Goal: Task Accomplishment & Management: Use online tool/utility

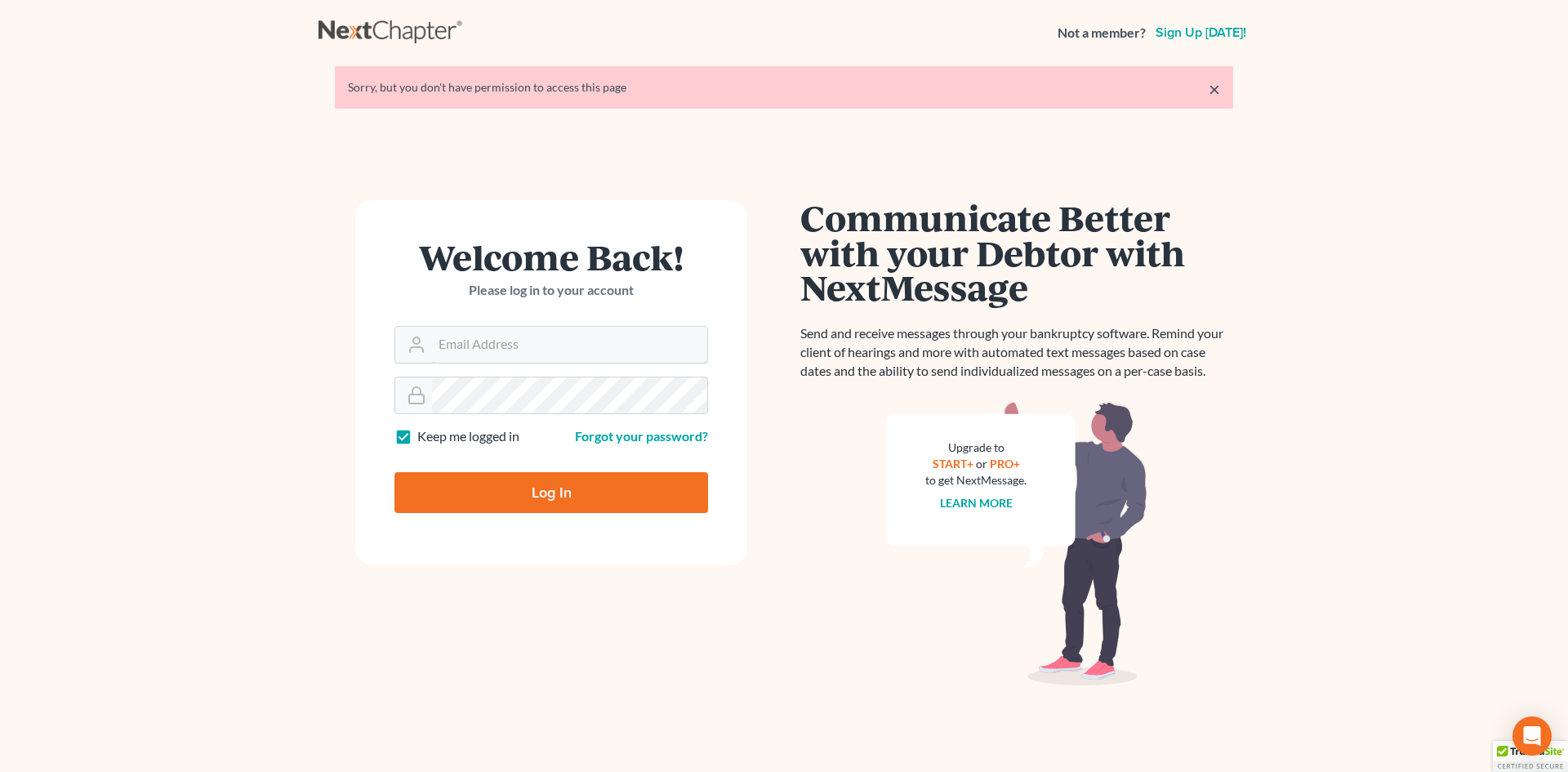
type input "[PERSON_NAME][EMAIL_ADDRESS][DOMAIN_NAME]"
click at [516, 495] on input "Log In" at bounding box center [551, 492] width 313 height 41
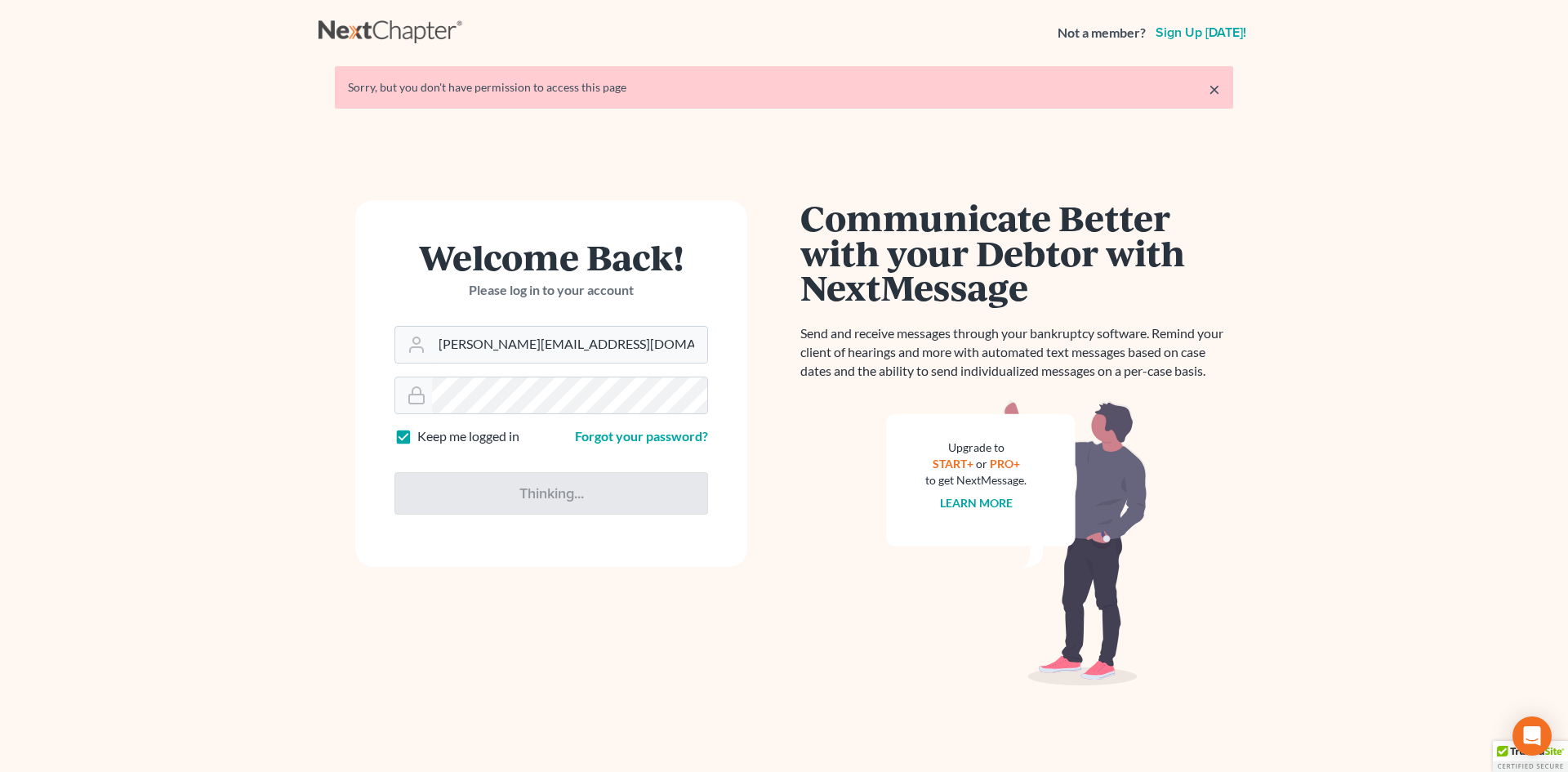
type input "Thinking..."
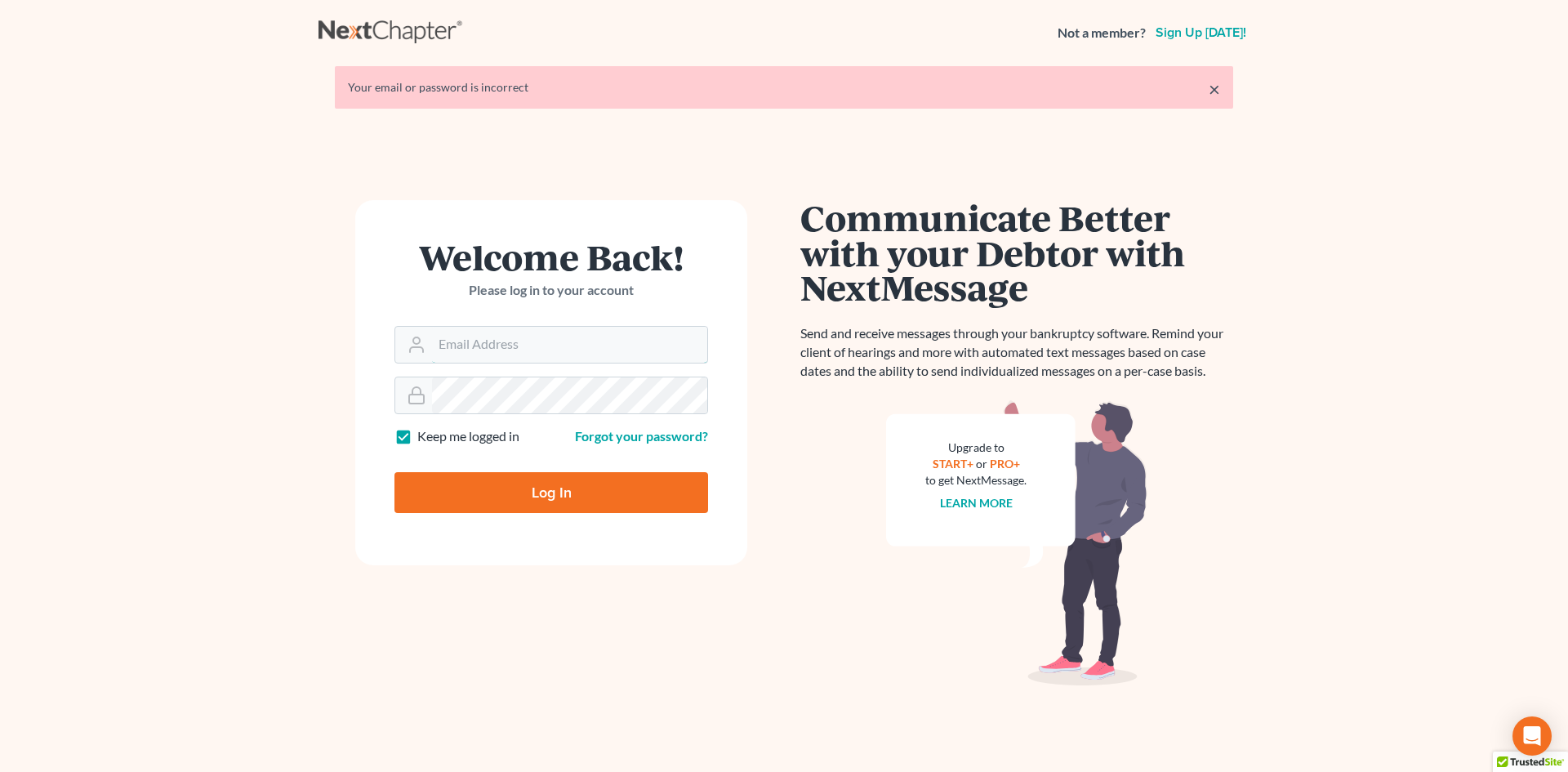
type input "[PERSON_NAME][EMAIL_ADDRESS][DOMAIN_NAME]"
click at [1215, 92] on link "×" at bounding box center [1214, 89] width 12 height 20
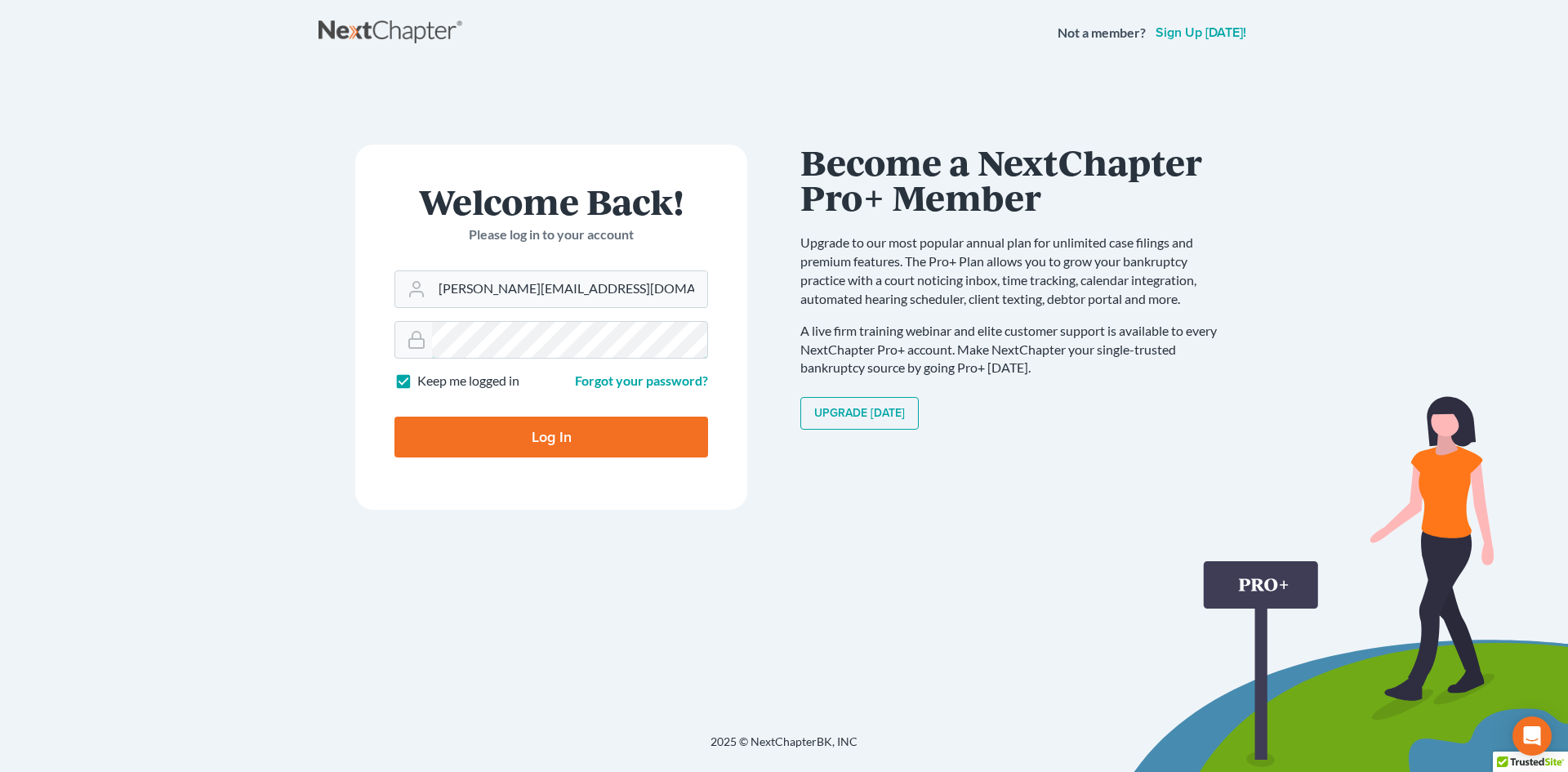
click at [394, 416] on input "Log In" at bounding box center [551, 436] width 313 height 41
type input "Thinking..."
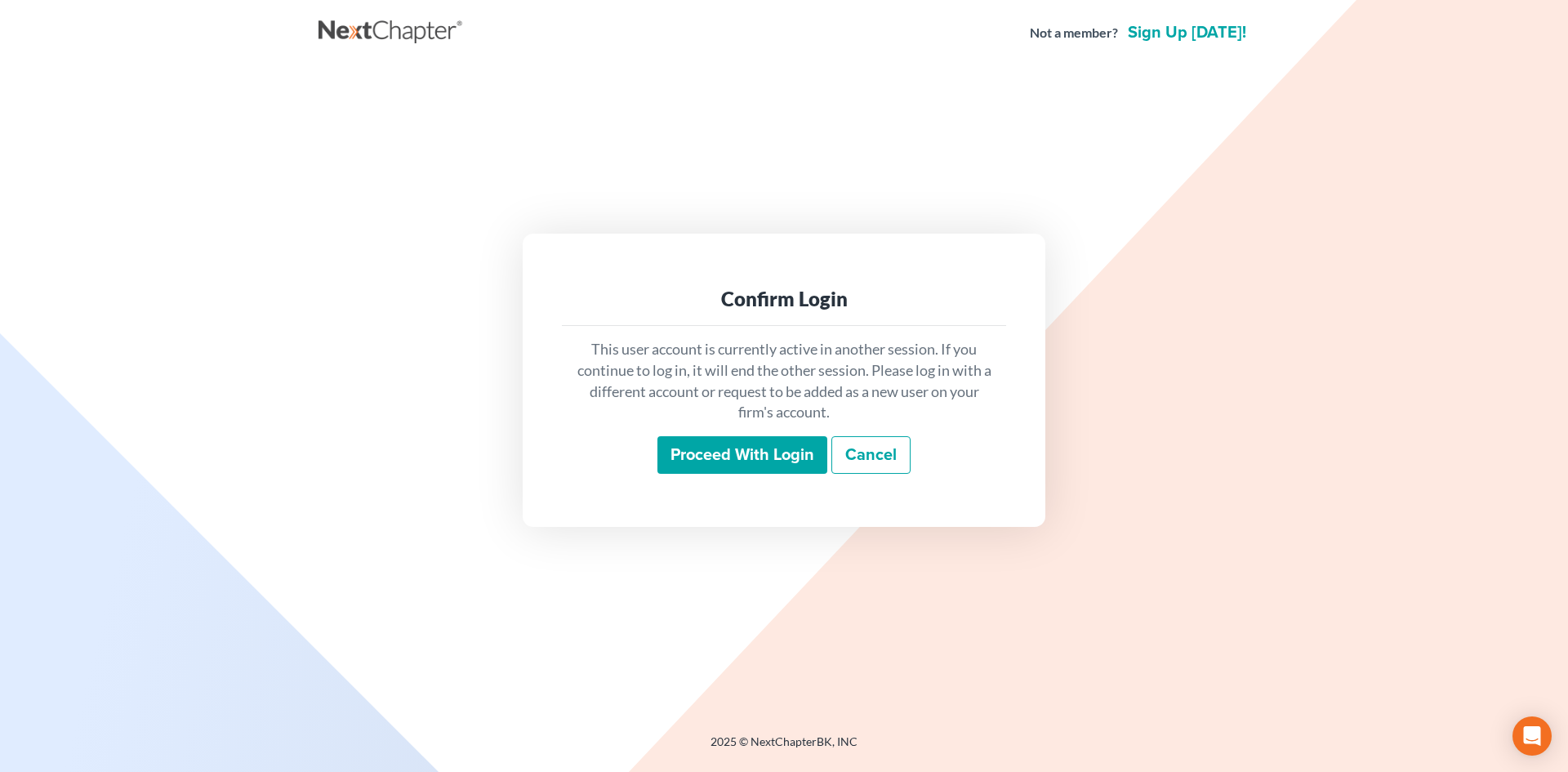
click at [785, 470] on input "Proceed with login" at bounding box center [742, 455] width 170 height 38
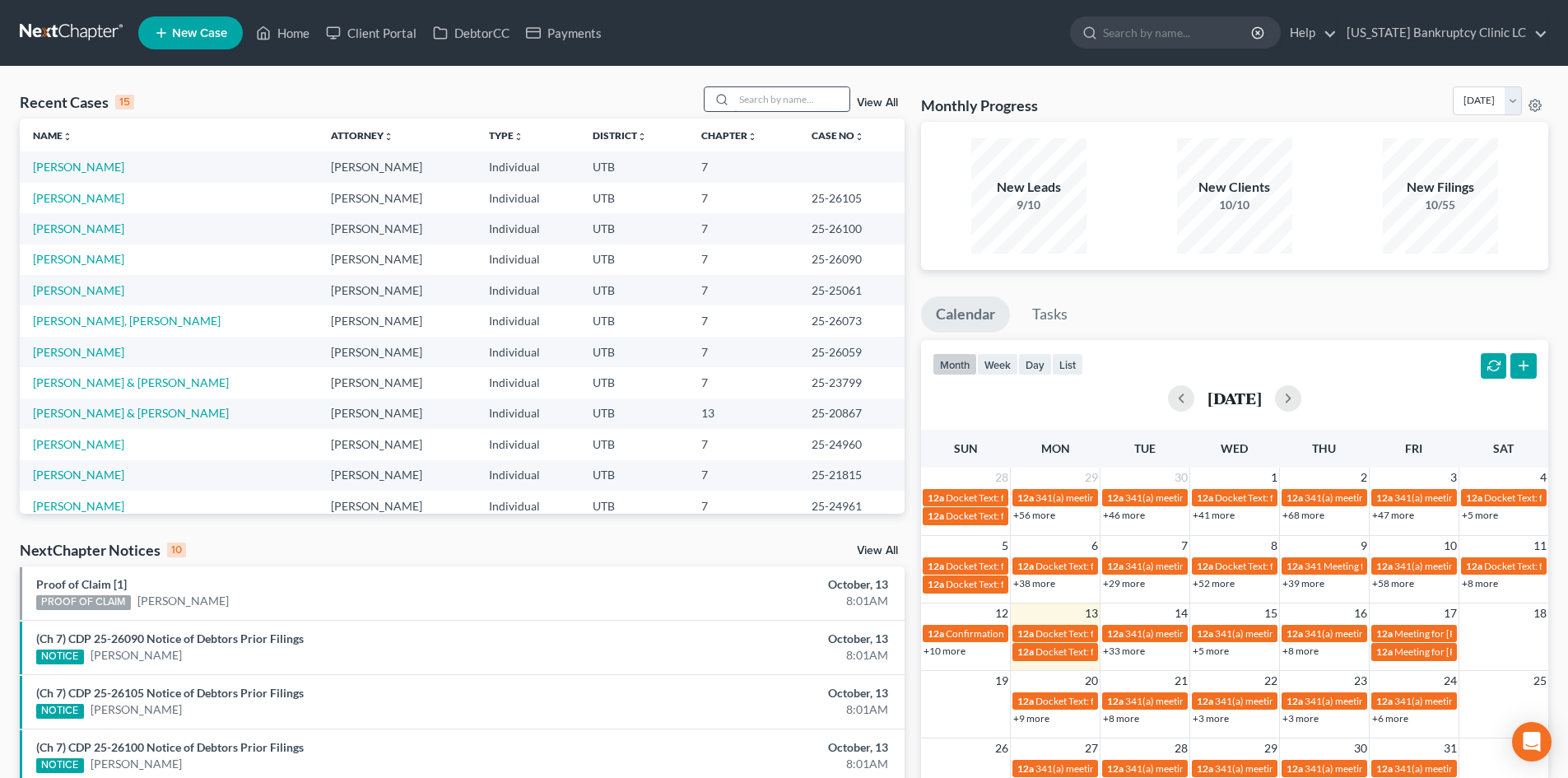
click at [795, 95] on input "search" at bounding box center [792, 99] width 115 height 24
type input "grill"
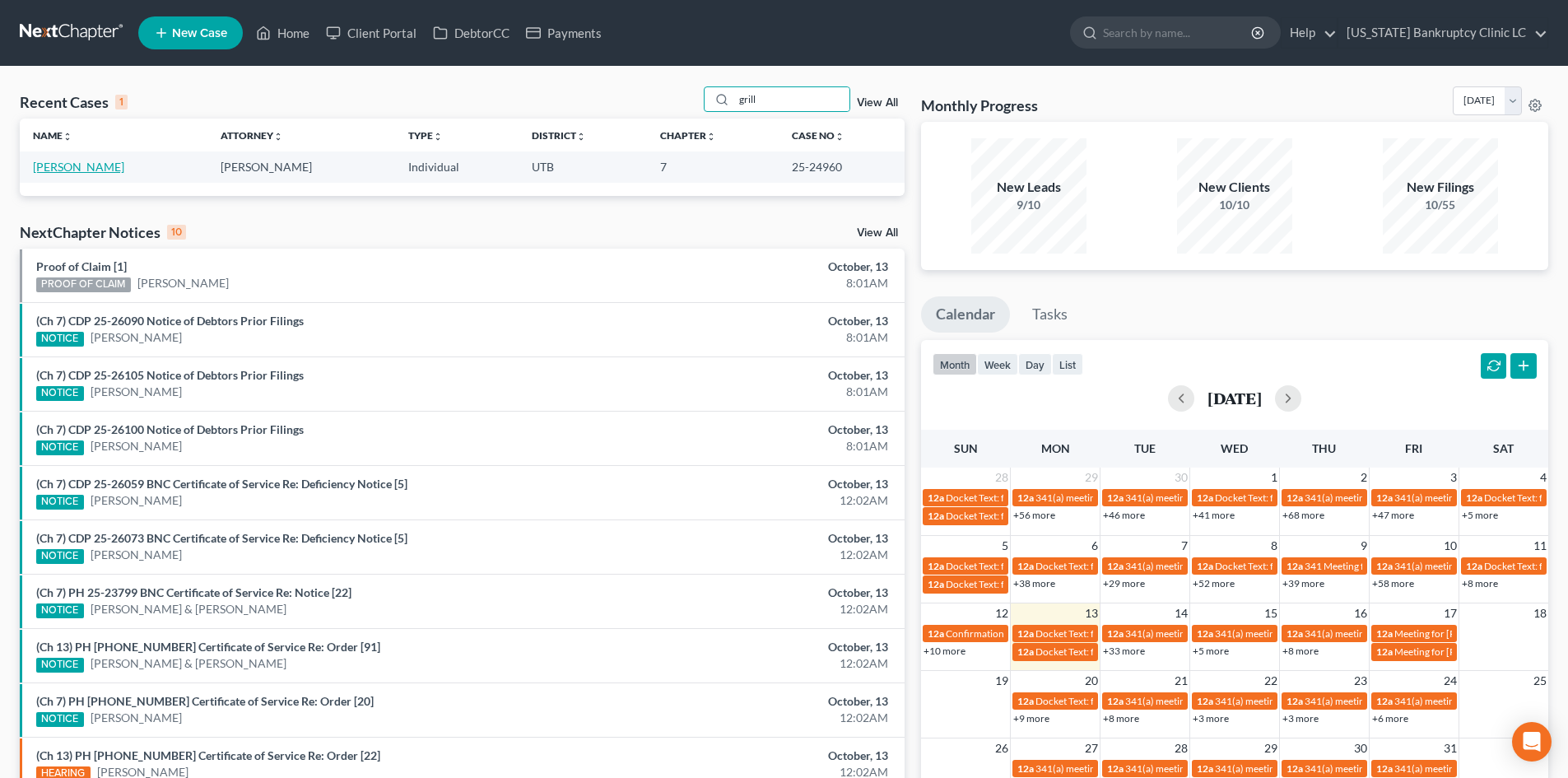
click at [35, 165] on link "Grill, John" at bounding box center [78, 166] width 92 height 14
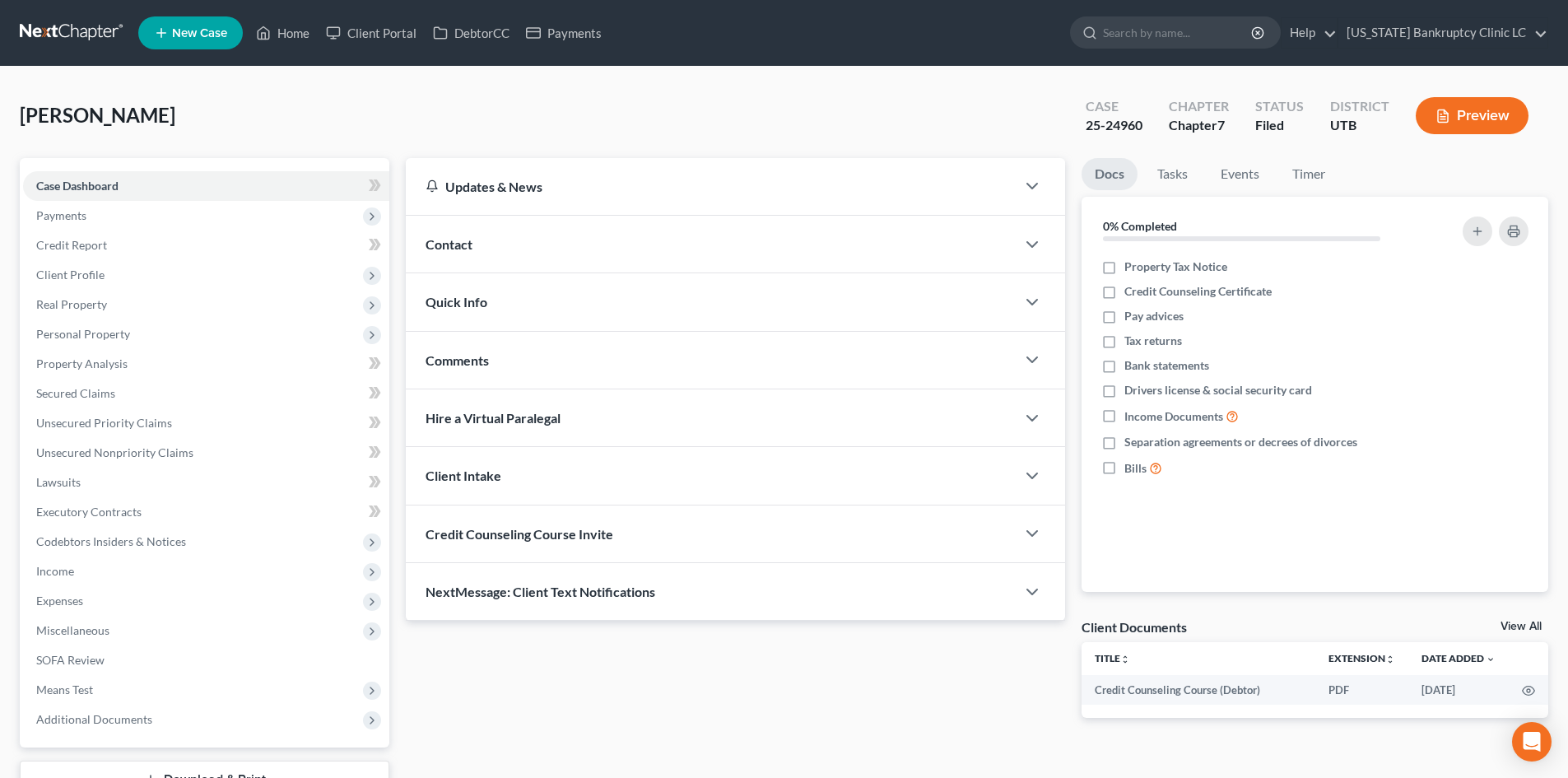
click at [340, 97] on div "Grill, John Upgraded Case 25-24960 Chapter Chapter 7 Status Filed District UTB …" at bounding box center [784, 122] width 1529 height 72
click at [288, 40] on link "Home" at bounding box center [282, 33] width 70 height 30
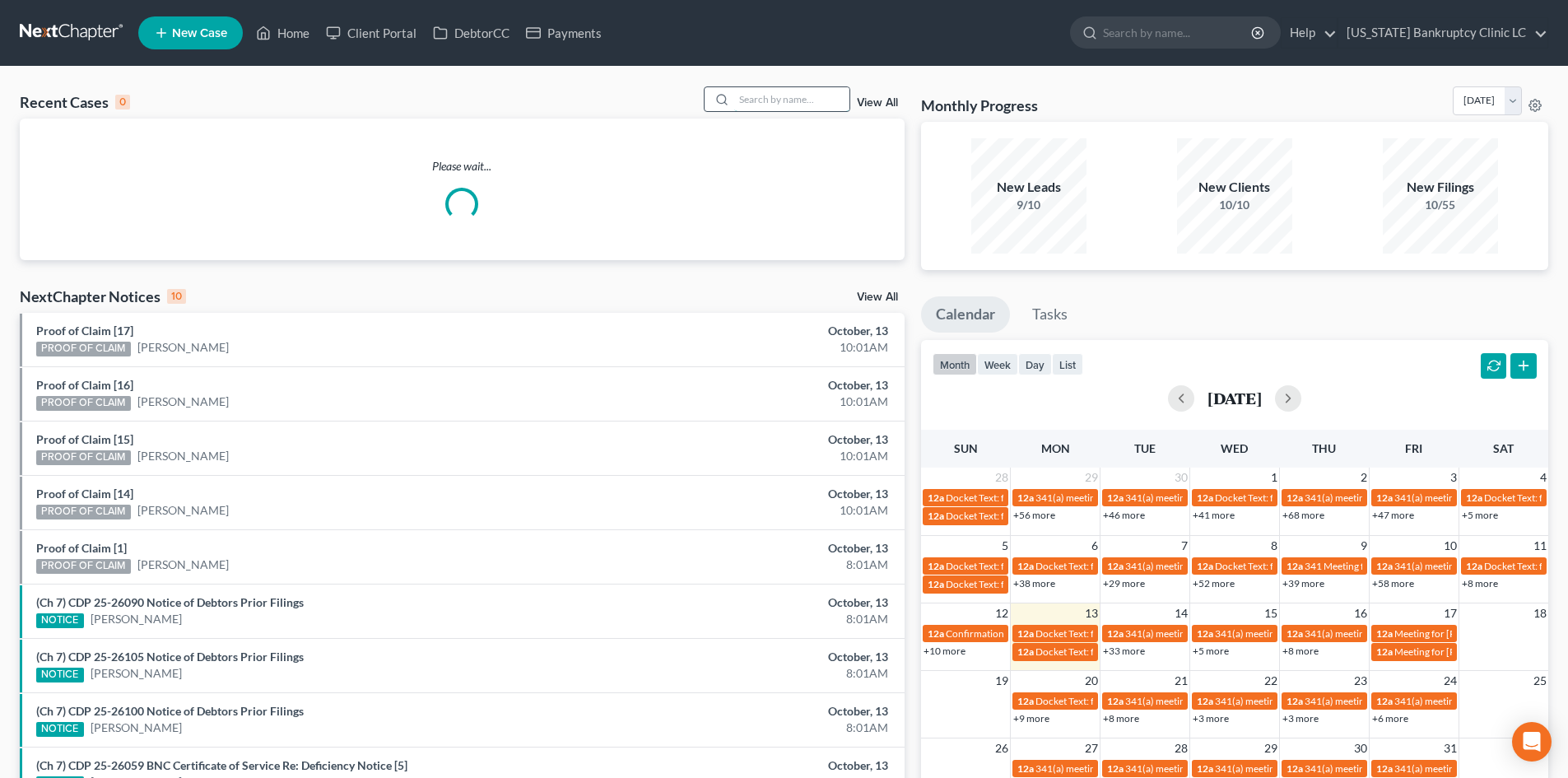
click at [806, 97] on input "search" at bounding box center [792, 99] width 115 height 24
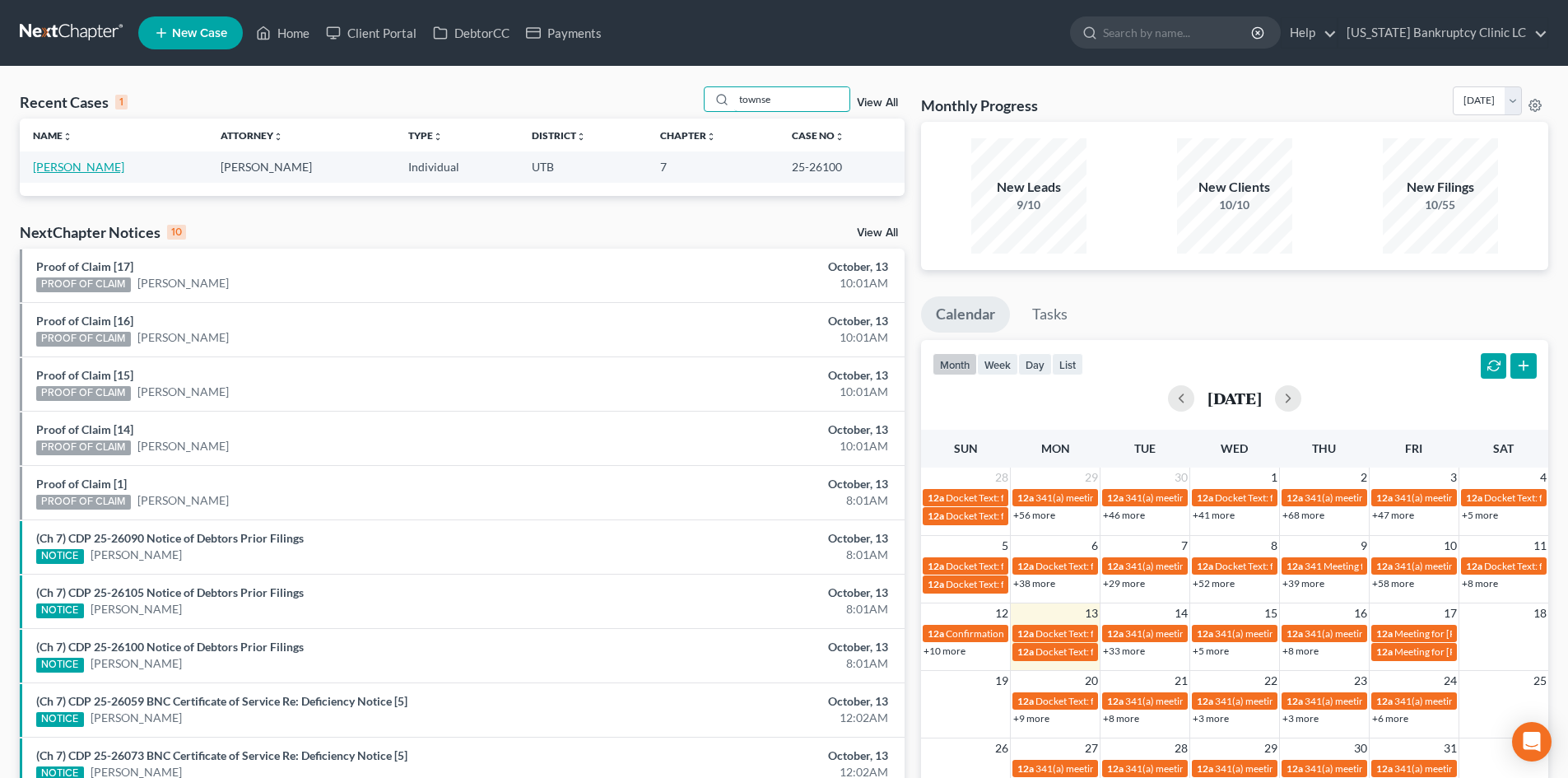
type input "townse"
click at [100, 166] on link "Townsend, Melissa" at bounding box center [78, 166] width 92 height 14
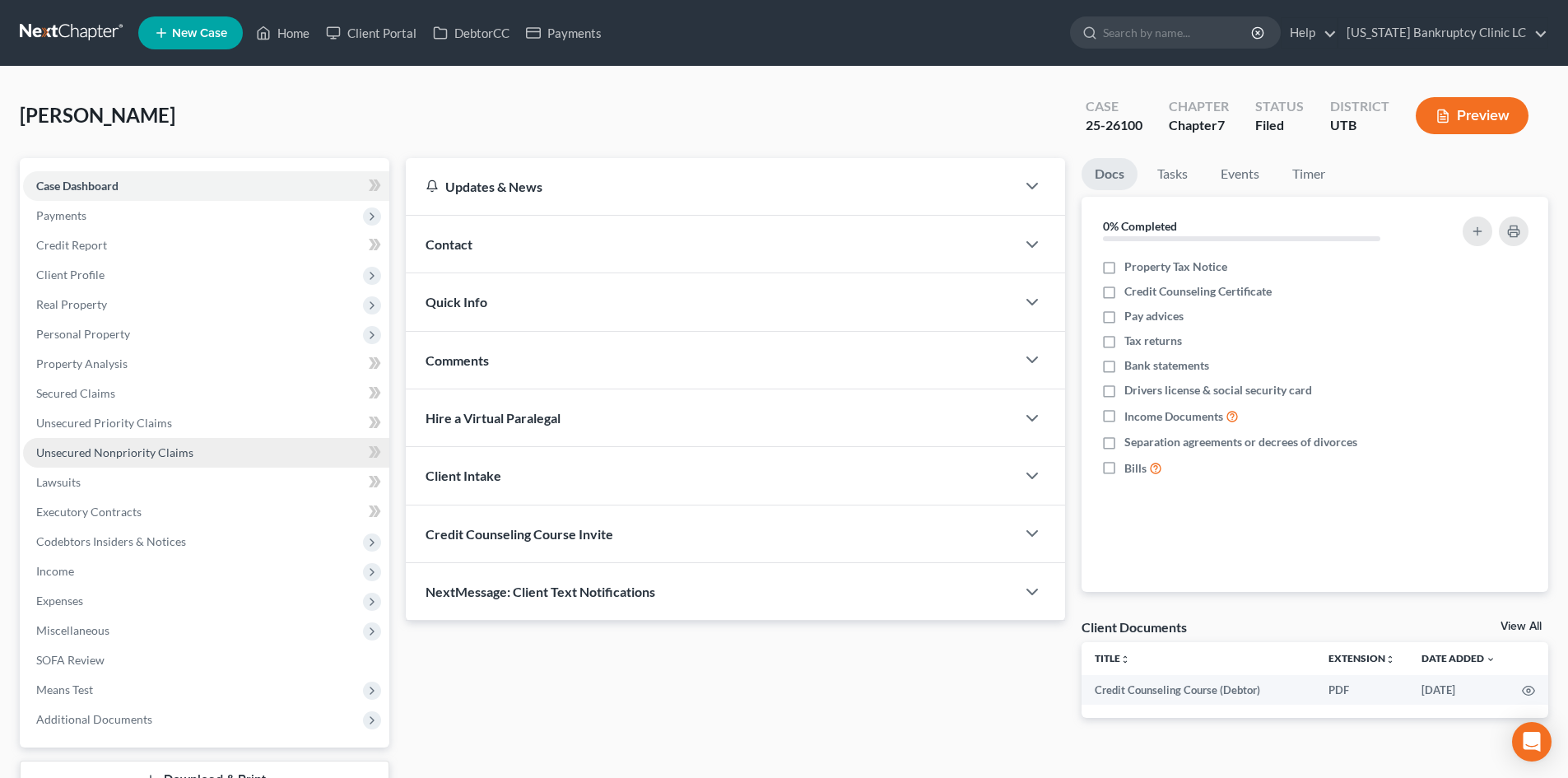
click at [93, 461] on link "Unsecured Nonpriority Claims" at bounding box center [206, 452] width 367 height 30
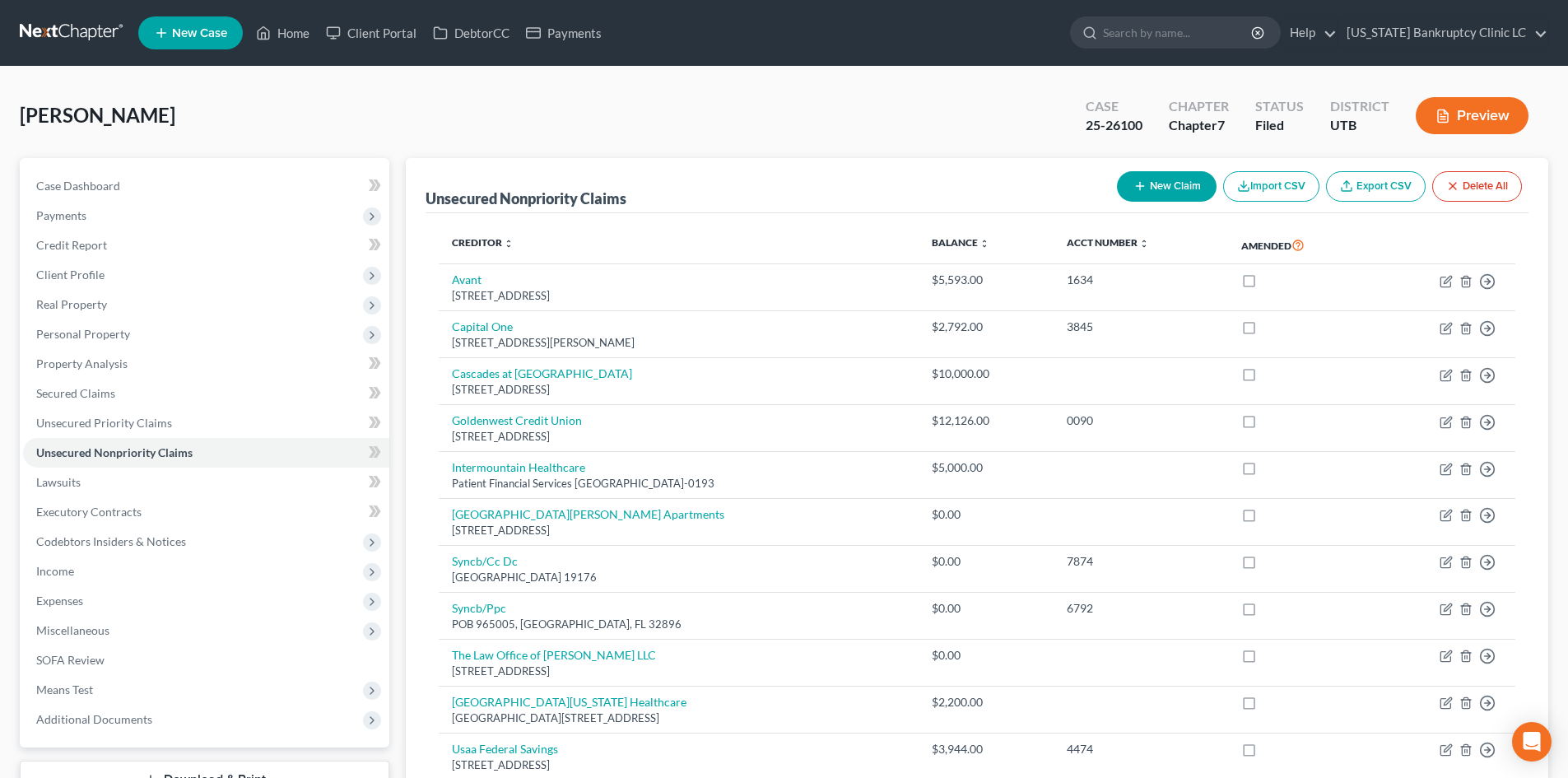
click at [245, 131] on div "Townsend, Melissa Upgraded Case 25-26100 Chapter Chapter 7 Status Filed Distric…" at bounding box center [784, 122] width 1529 height 72
click at [301, 32] on link "Home" at bounding box center [282, 33] width 70 height 30
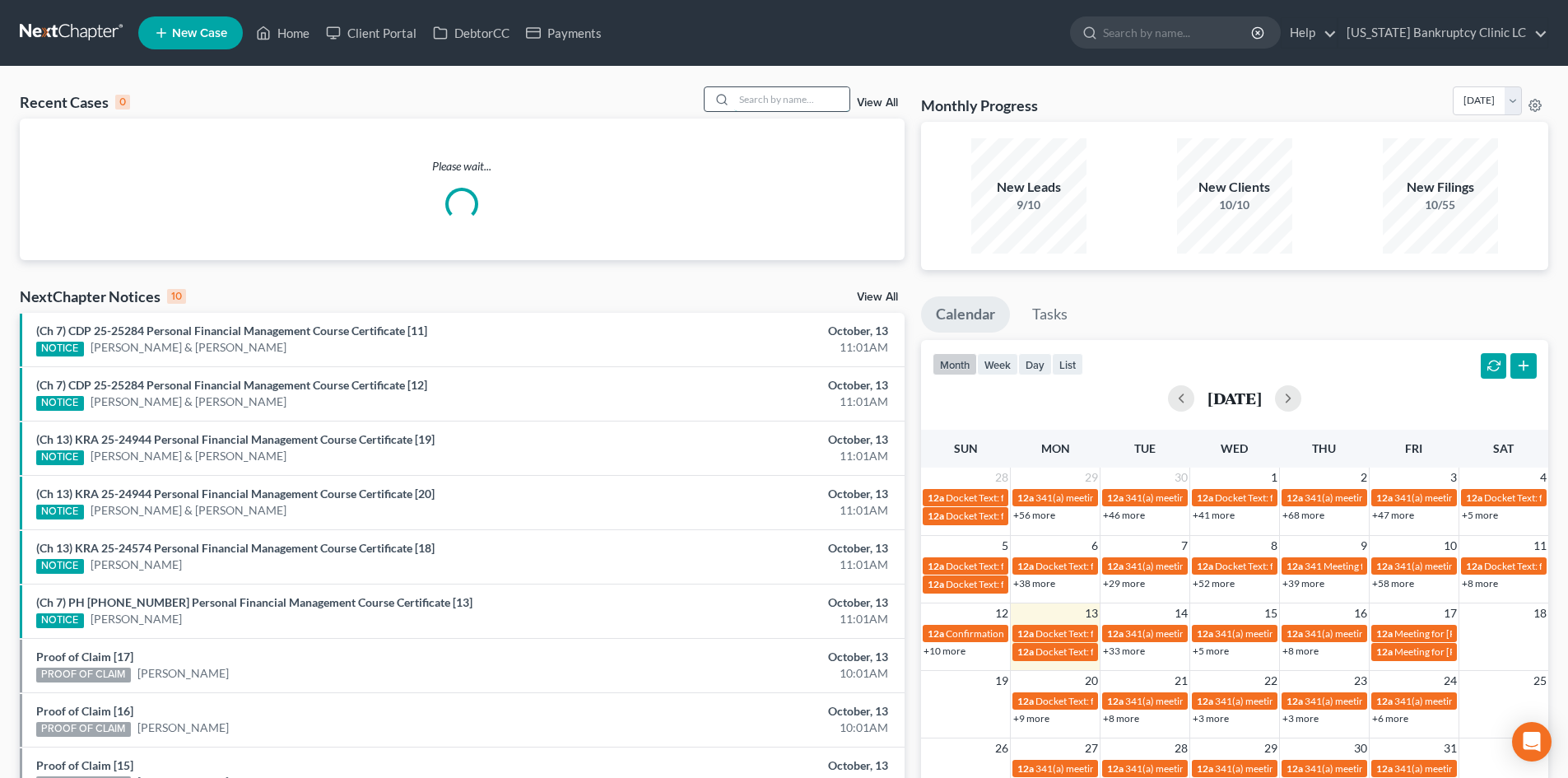
click at [781, 93] on input "search" at bounding box center [792, 99] width 115 height 24
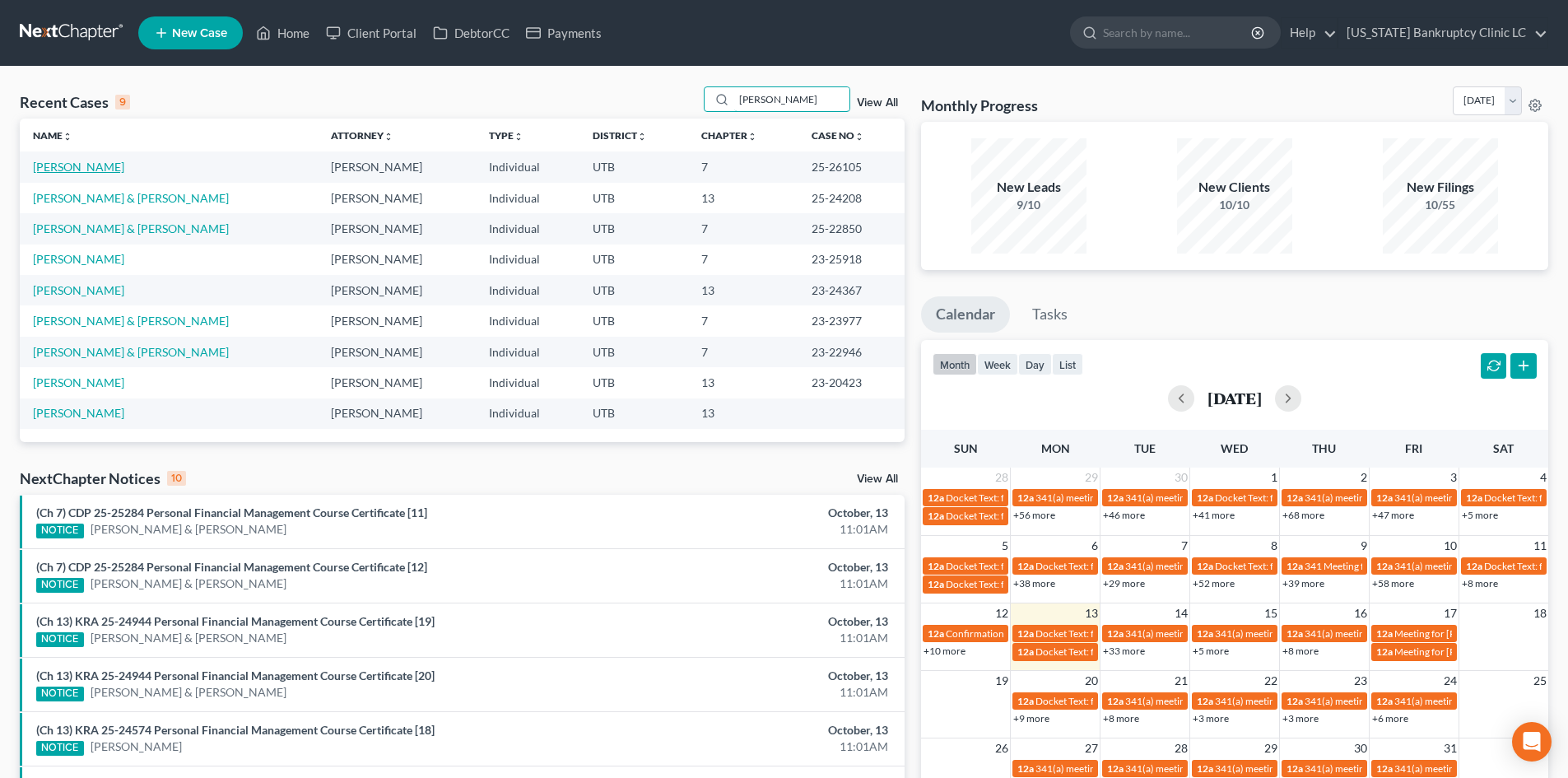
type input "josh"
click at [70, 169] on link "Simpson, Joshua" at bounding box center [78, 166] width 92 height 14
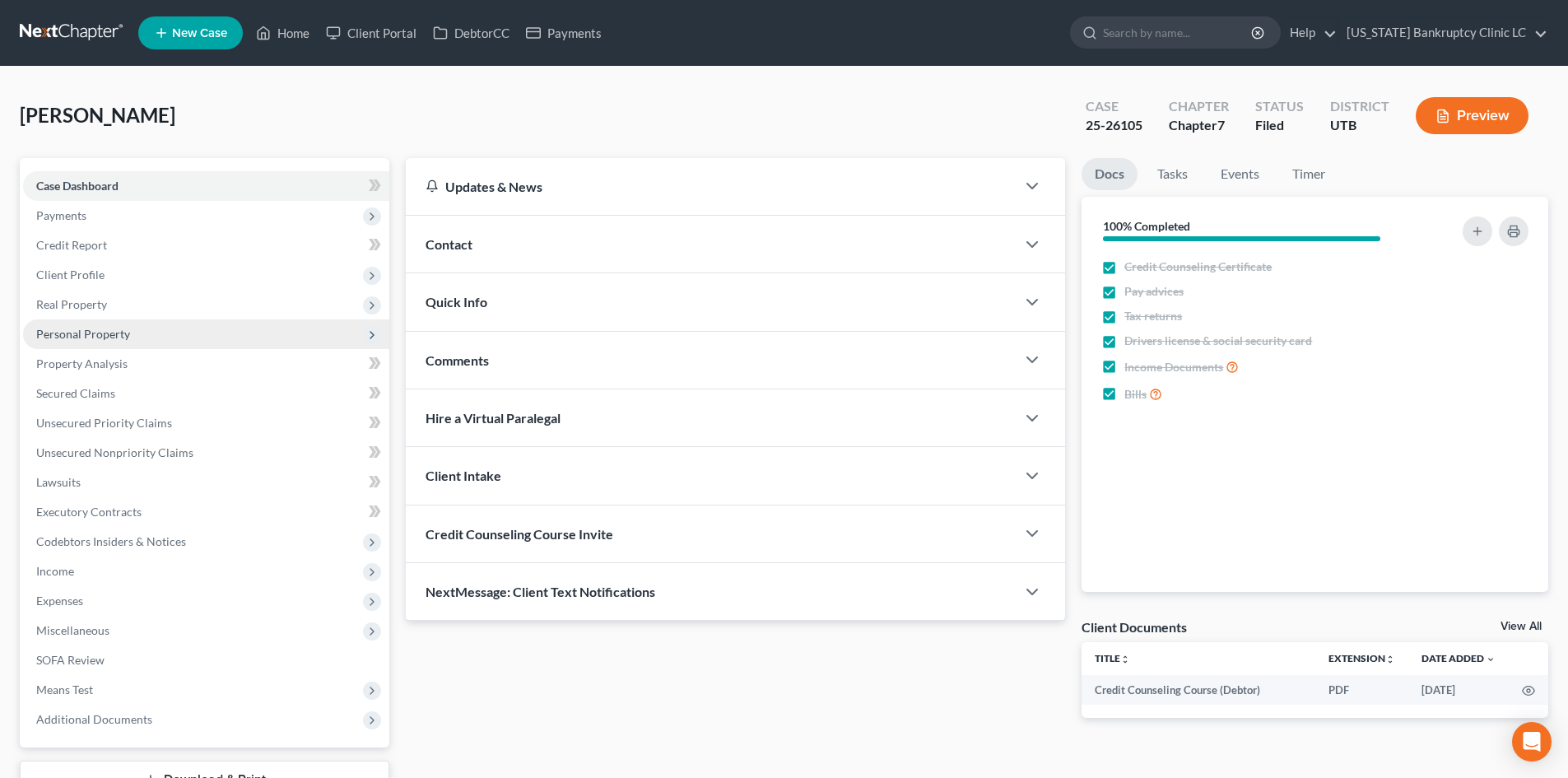
click at [99, 331] on span "Personal Property" at bounding box center [83, 333] width 94 height 14
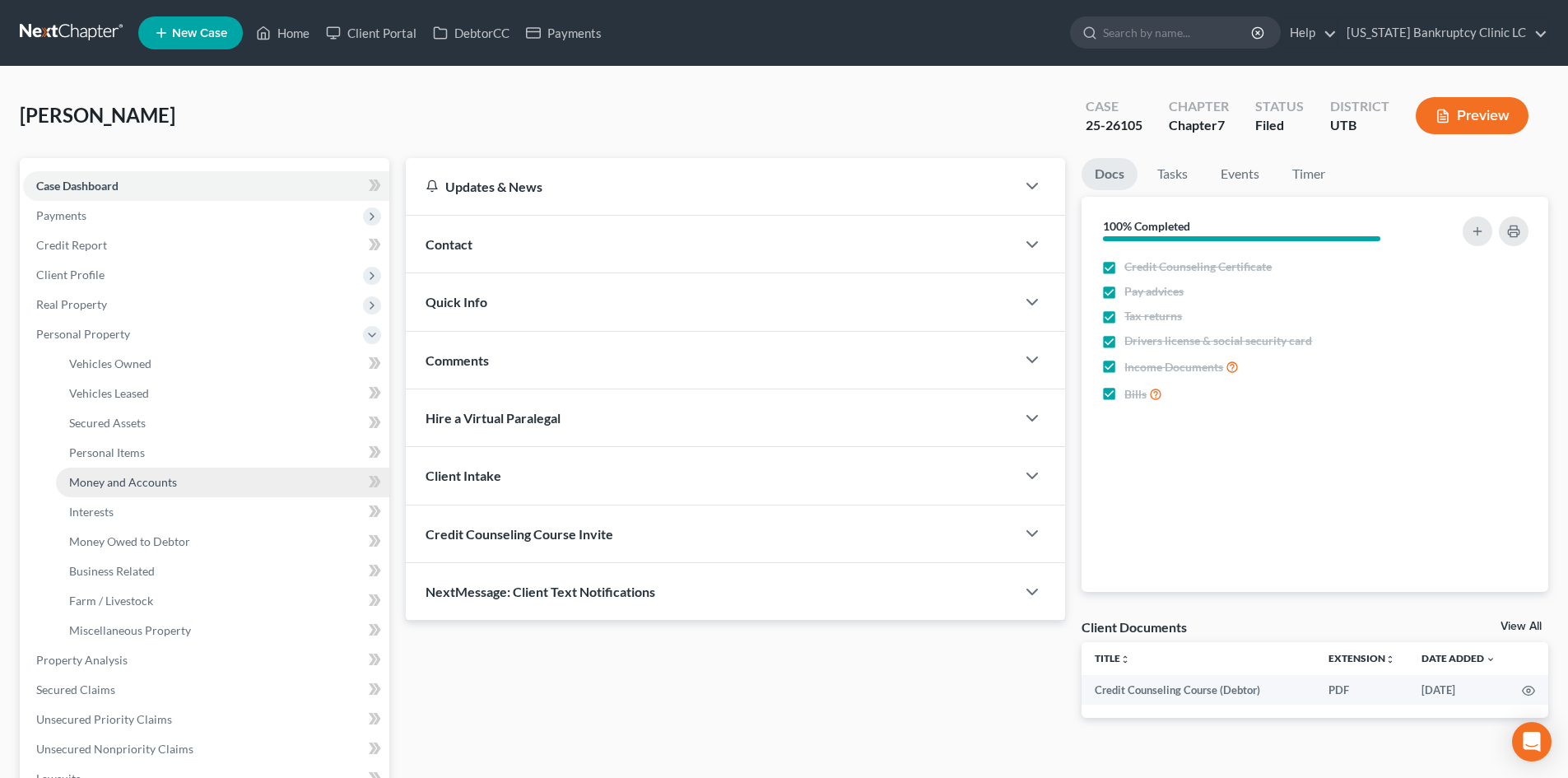
click at [182, 481] on link "Money and Accounts" at bounding box center [222, 482] width 333 height 30
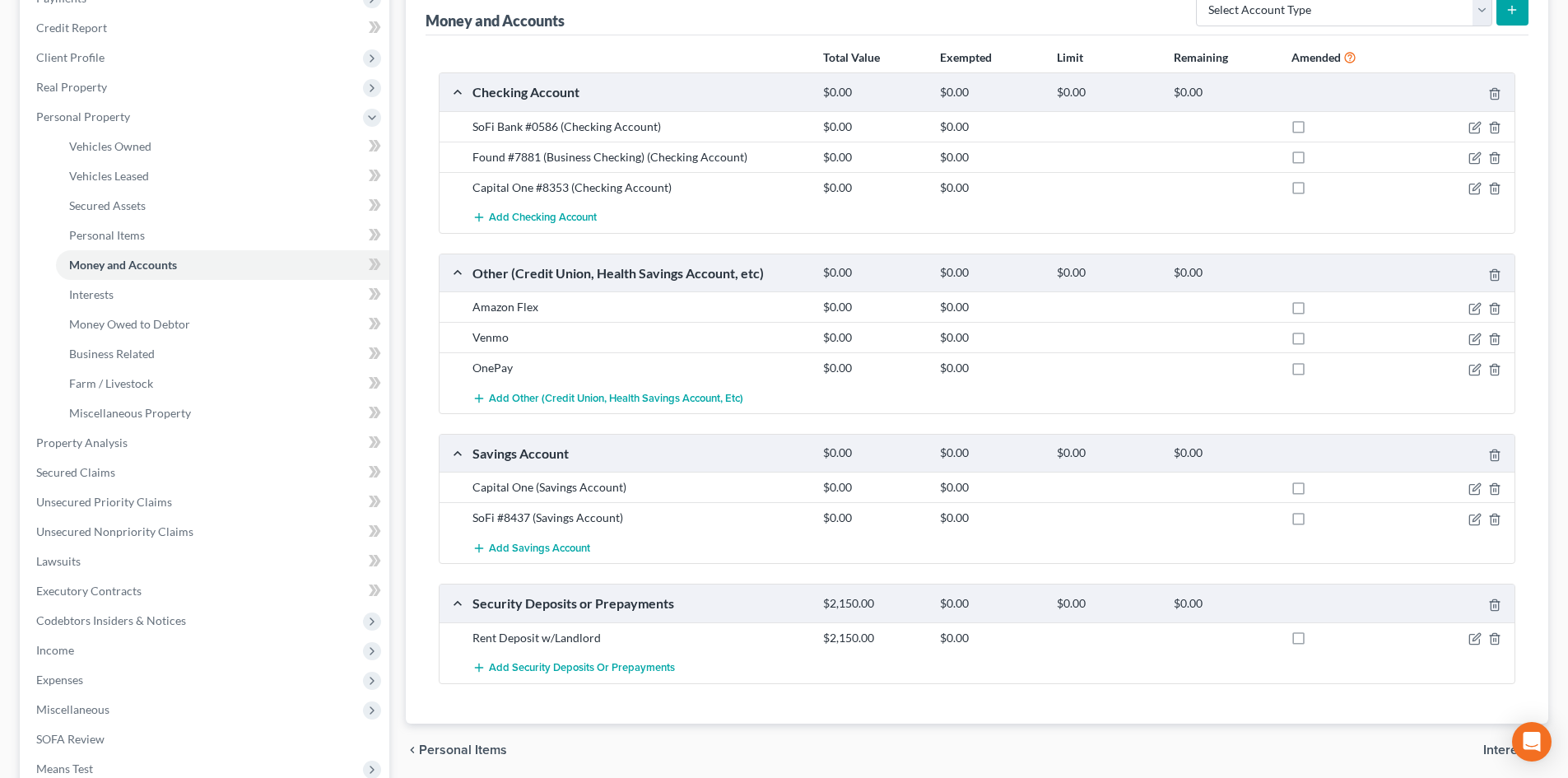
scroll to position [247, 0]
